Goal: Information Seeking & Learning: Understand process/instructions

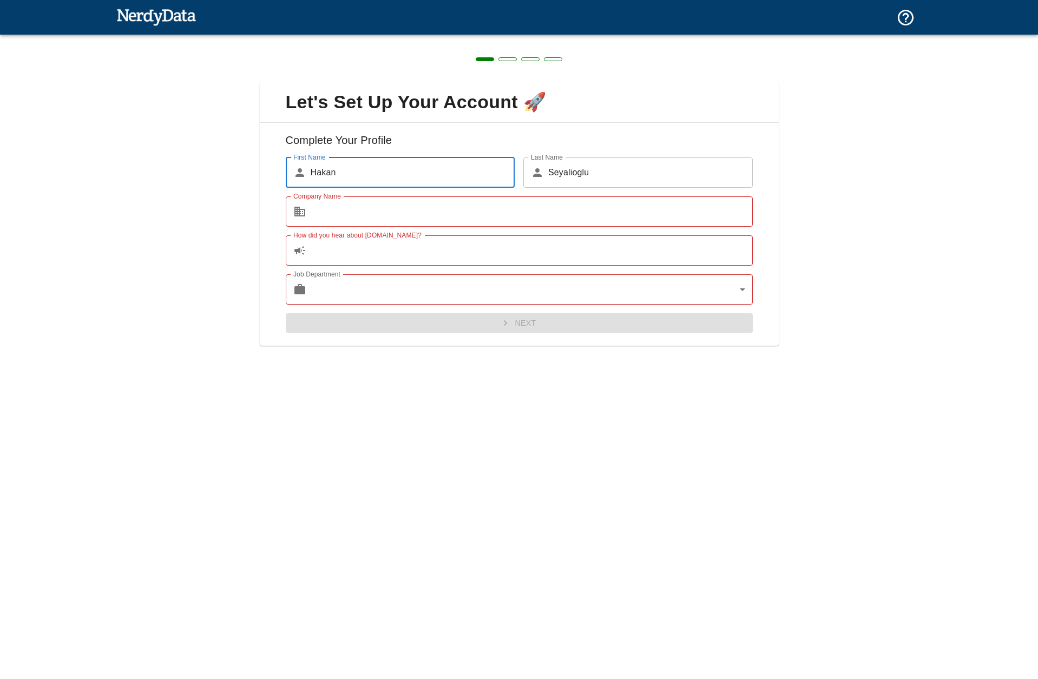
click at [186, 18] on img at bounding box center [156, 17] width 80 height 22
click at [179, 11] on img at bounding box center [156, 17] width 80 height 22
click at [901, 26] on icon "Support and Documentation" at bounding box center [905, 17] width 19 height 19
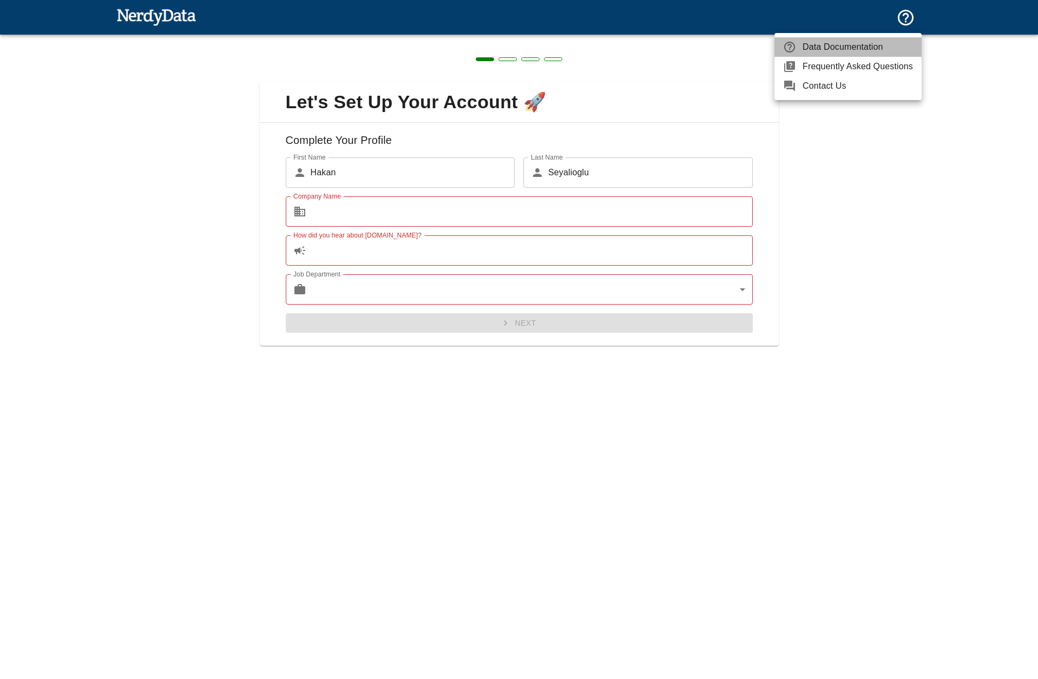
click at [806, 51] on span "Data Documentation" at bounding box center [858, 47] width 110 height 13
